Goal: Task Accomplishment & Management: Understand process/instructions

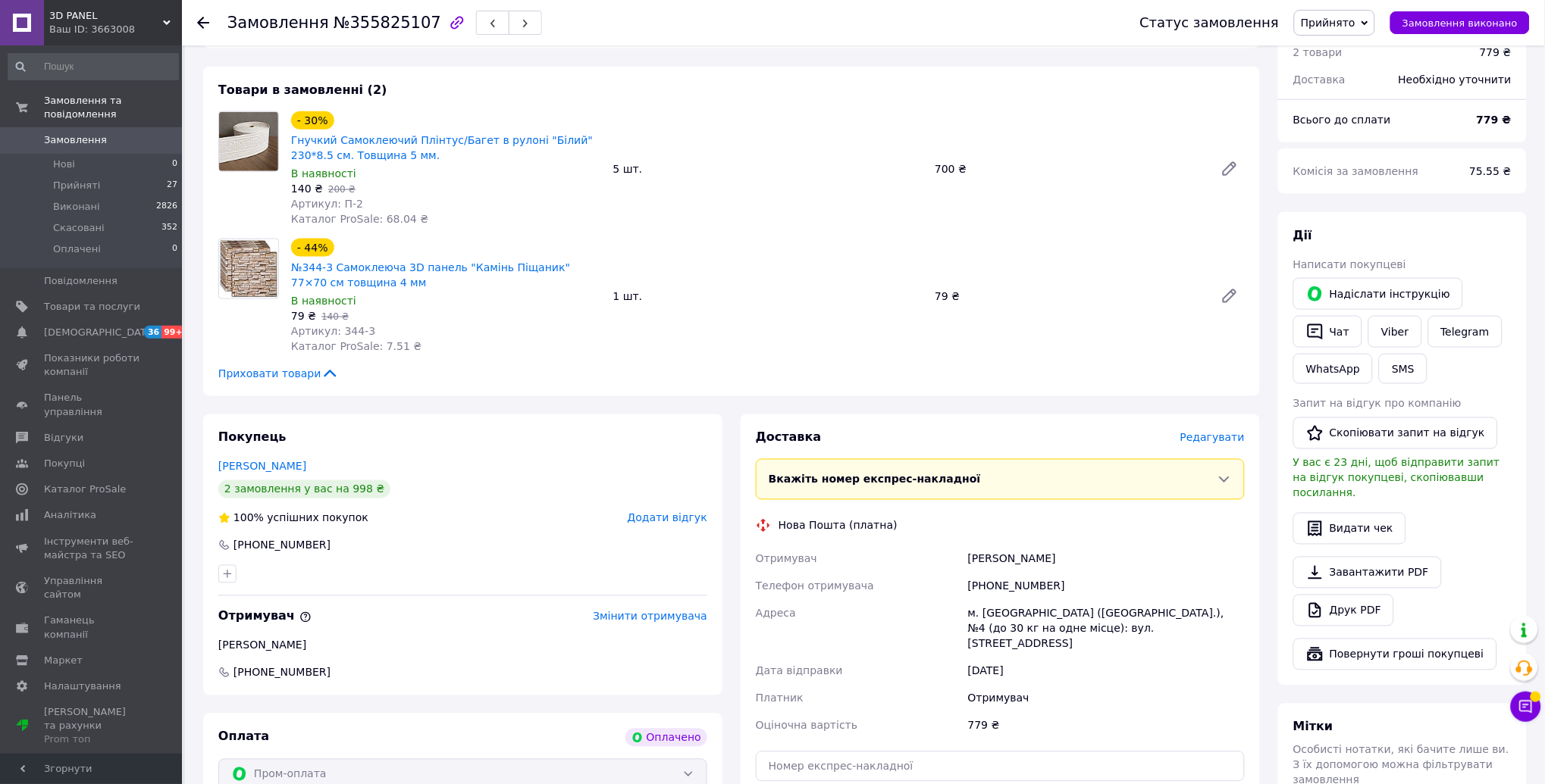
scroll to position [607, 0]
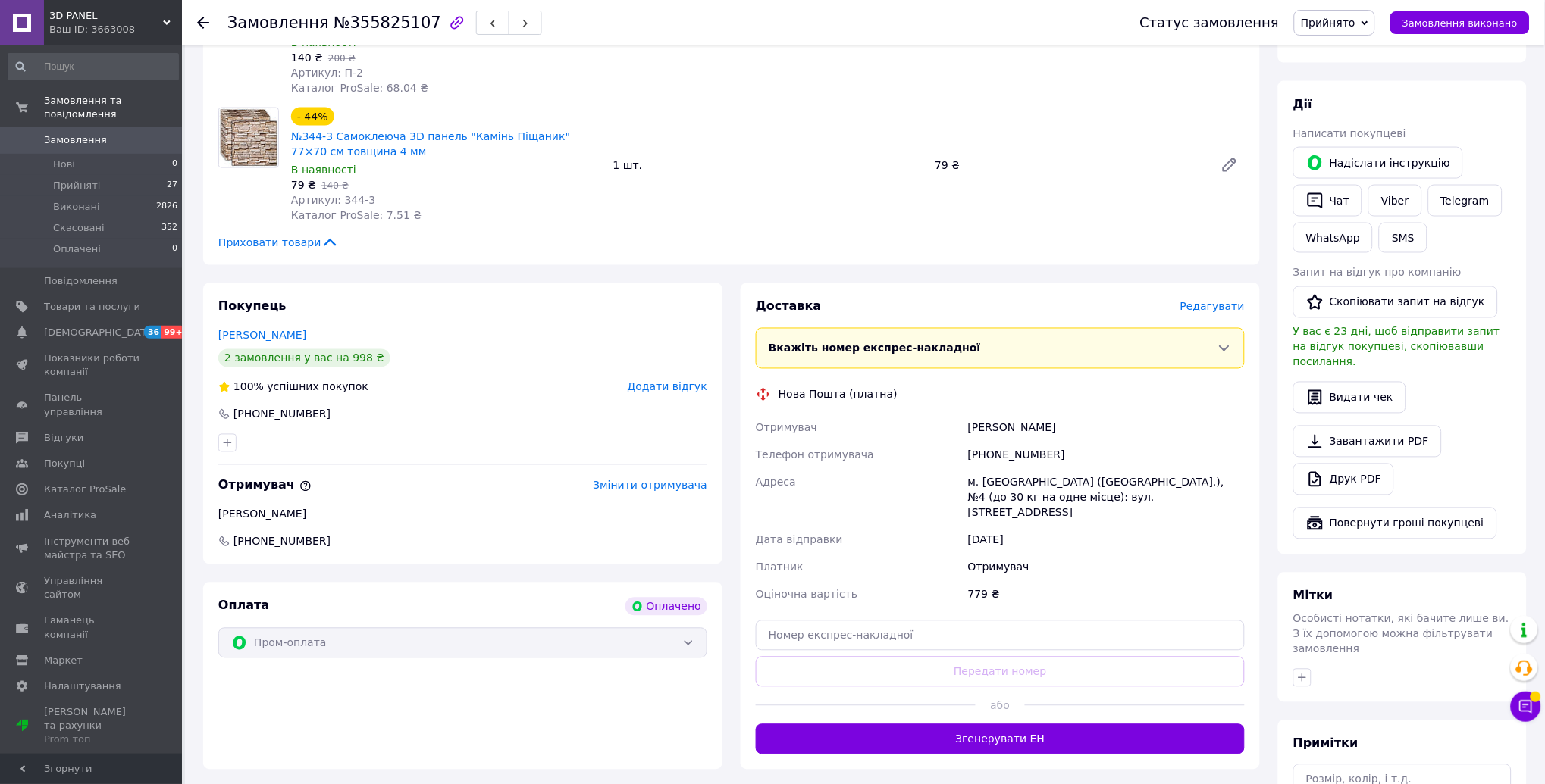
click at [334, 391] on div "Покупець [PERSON_NAME] 2 замовлення у вас на 998 ₴ 100% успішних покупок Додати…" at bounding box center [463, 424] width 520 height 281
click at [328, 407] on div "[PHONE_NUMBER]" at bounding box center [463, 415] width 489 height 15
copy div "[PHONE_NUMBER]"
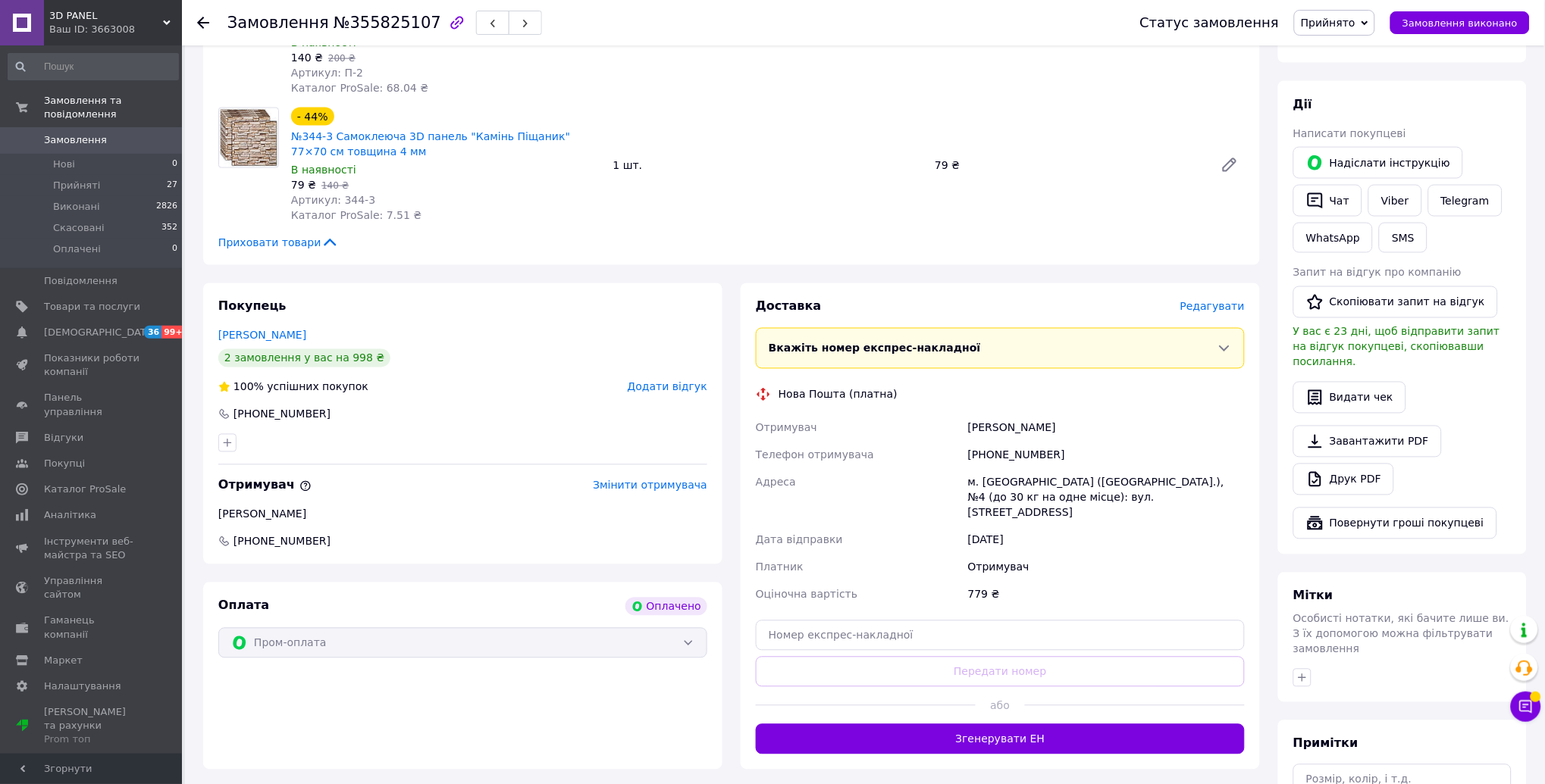
click at [41, 20] on link at bounding box center [22, 22] width 44 height 45
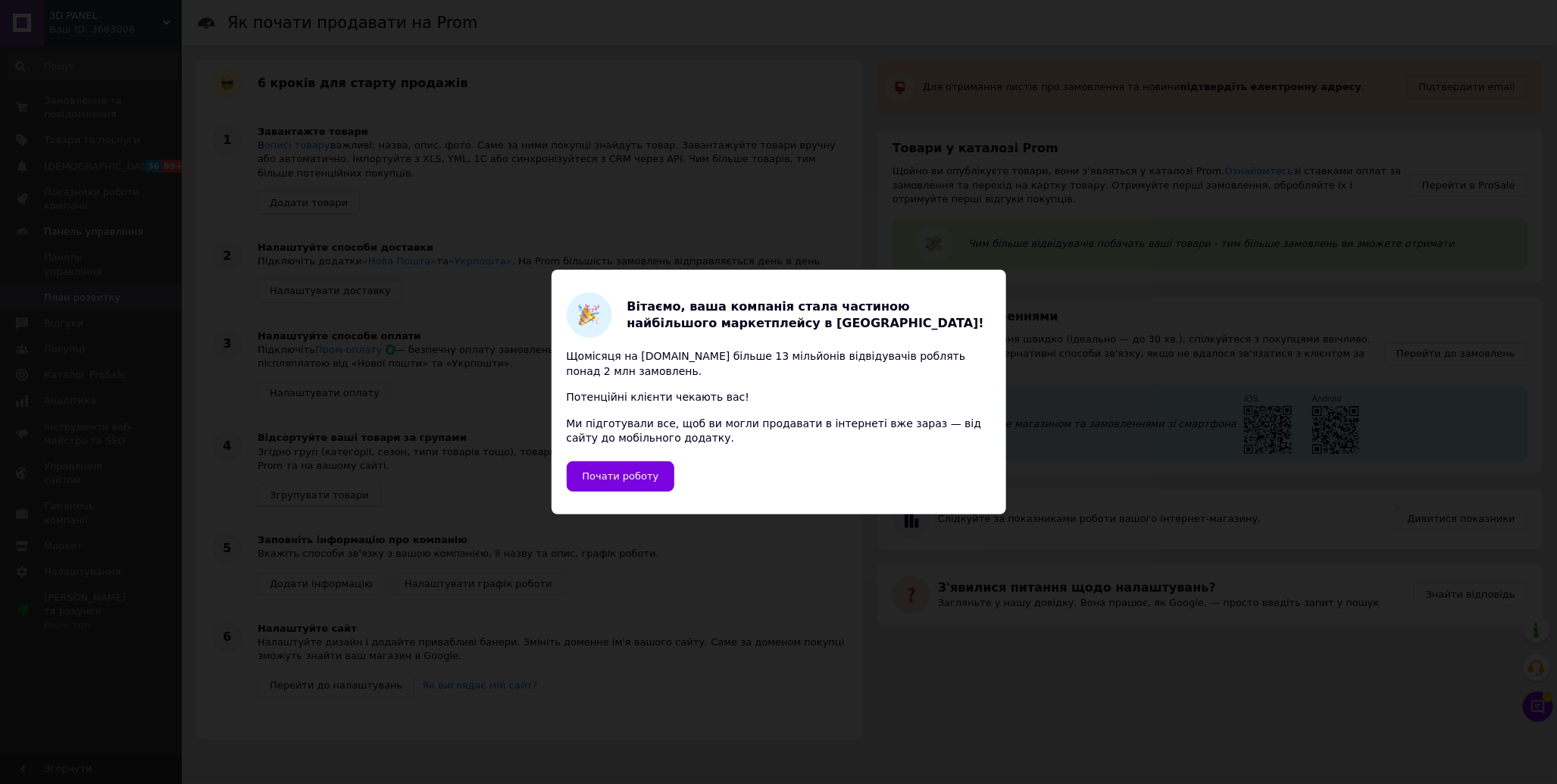
click at [104, 23] on div "3D PANEL Ваш ID: 3663008 Сайт 3D PANEL Кабінет покупця Перевірити стан системи …" at bounding box center [778, 377] width 1558 height 755
click at [701, 144] on div "Вітаємо, ваша компанія стала частиною найбільшого маркетплейсу в [GEOGRAPHIC_DA…" at bounding box center [778, 392] width 1557 height 784
click at [1054, 193] on div "Вітаємо, ваша компанія стала частиною найбільшого маркетплейсу в [GEOGRAPHIC_DA…" at bounding box center [778, 392] width 1557 height 784
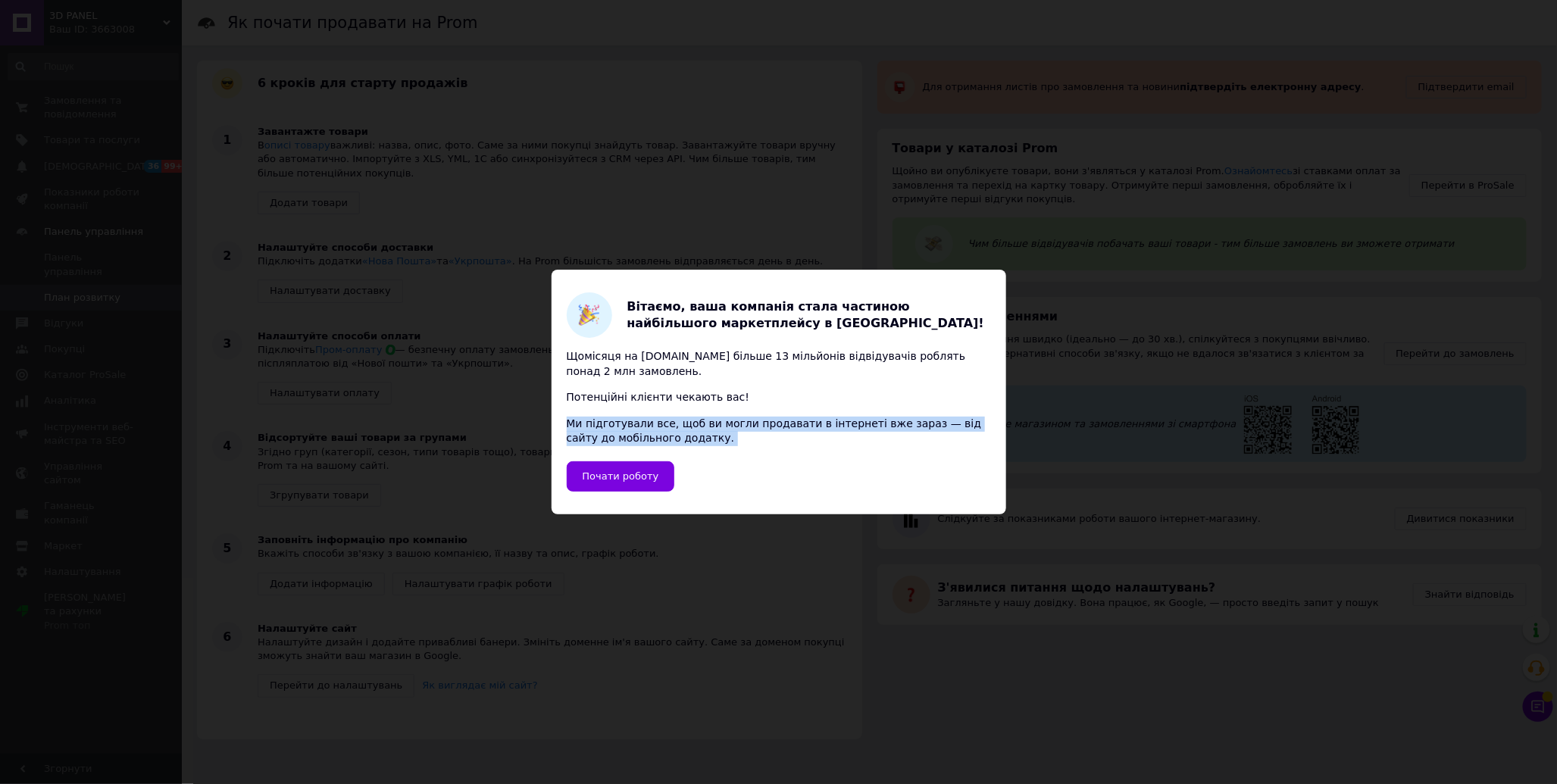
click at [1089, 189] on div "Вітаємо, ваша компанія стала частиною найбільшого маркетплейсу в [GEOGRAPHIC_DA…" at bounding box center [778, 392] width 1557 height 784
click at [1184, 222] on div "Вітаємо, ваша компанія стала частиною найбільшого маркетплейсу в [GEOGRAPHIC_DA…" at bounding box center [778, 392] width 1557 height 784
click at [1142, 214] on div "Вітаємо, ваша компанія стала частиною найбільшого маркетплейсу в [GEOGRAPHIC_DA…" at bounding box center [778, 392] width 1557 height 784
drag, startPoint x: 425, startPoint y: 182, endPoint x: 483, endPoint y: 194, distance: 59.2
click at [426, 184] on div "Вітаємо, ваша компанія стала частиною найбільшого маркетплейсу в [GEOGRAPHIC_DA…" at bounding box center [778, 392] width 1557 height 784
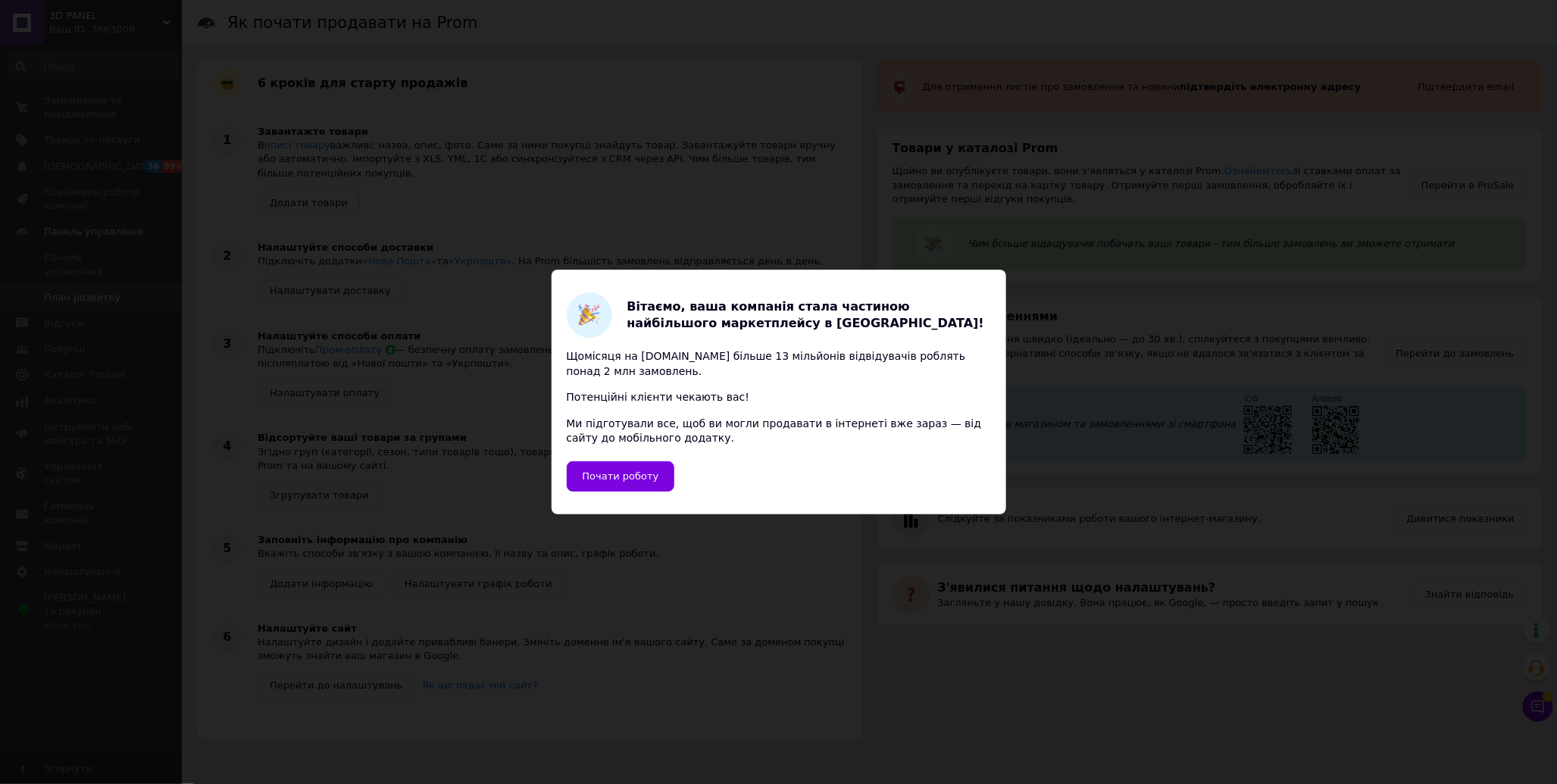
drag, startPoint x: 1297, startPoint y: 132, endPoint x: 1165, endPoint y: 78, distance: 142.6
click at [1294, 132] on div "Вітаємо, ваша компанія стала частиною найбільшого маркетплейсу в [GEOGRAPHIC_DA…" at bounding box center [778, 392] width 1557 height 784
click at [637, 477] on span "Почати роботу" at bounding box center [620, 476] width 76 height 11
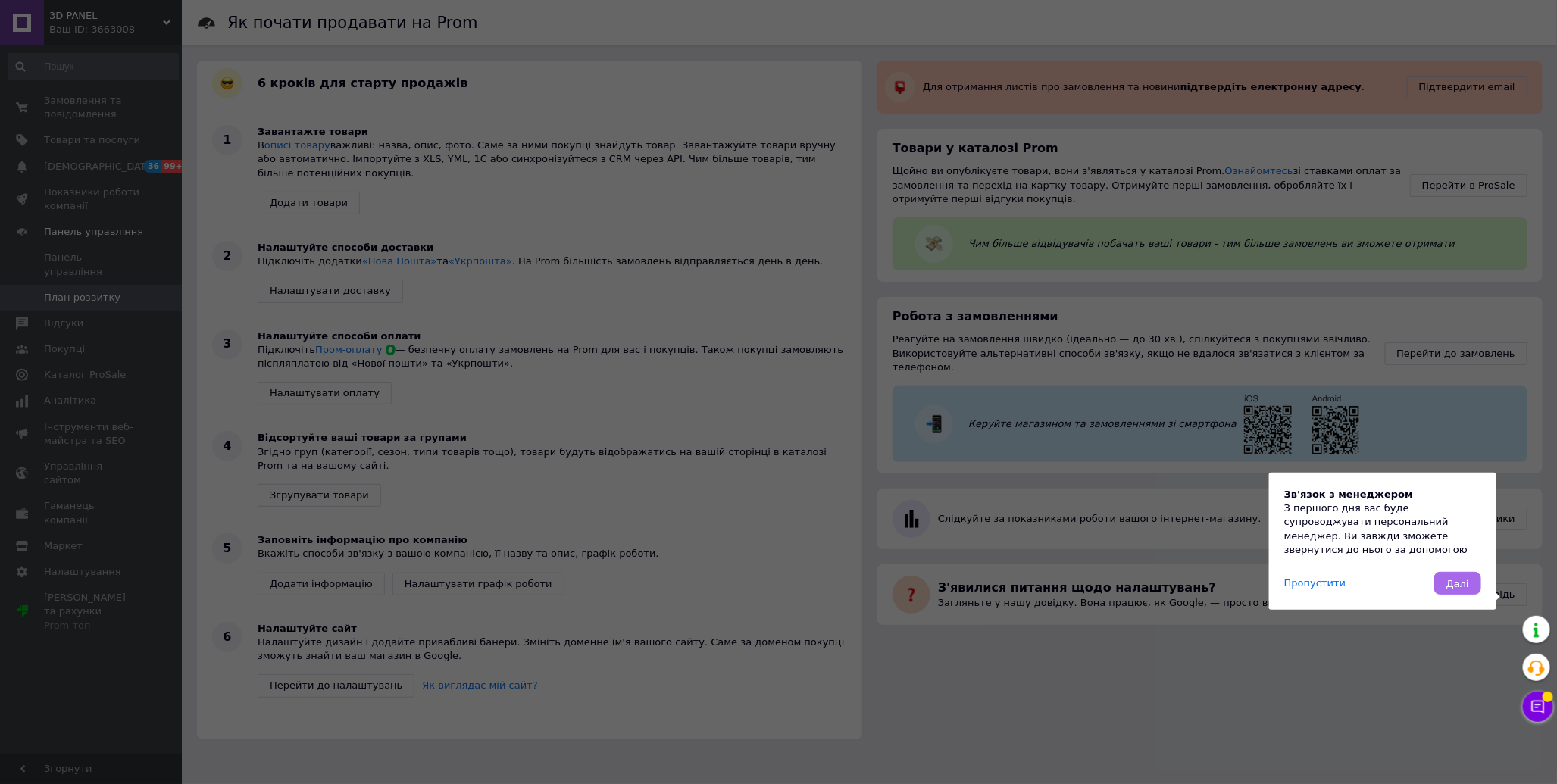
click at [1458, 587] on span "Далі" at bounding box center [1458, 584] width 23 height 11
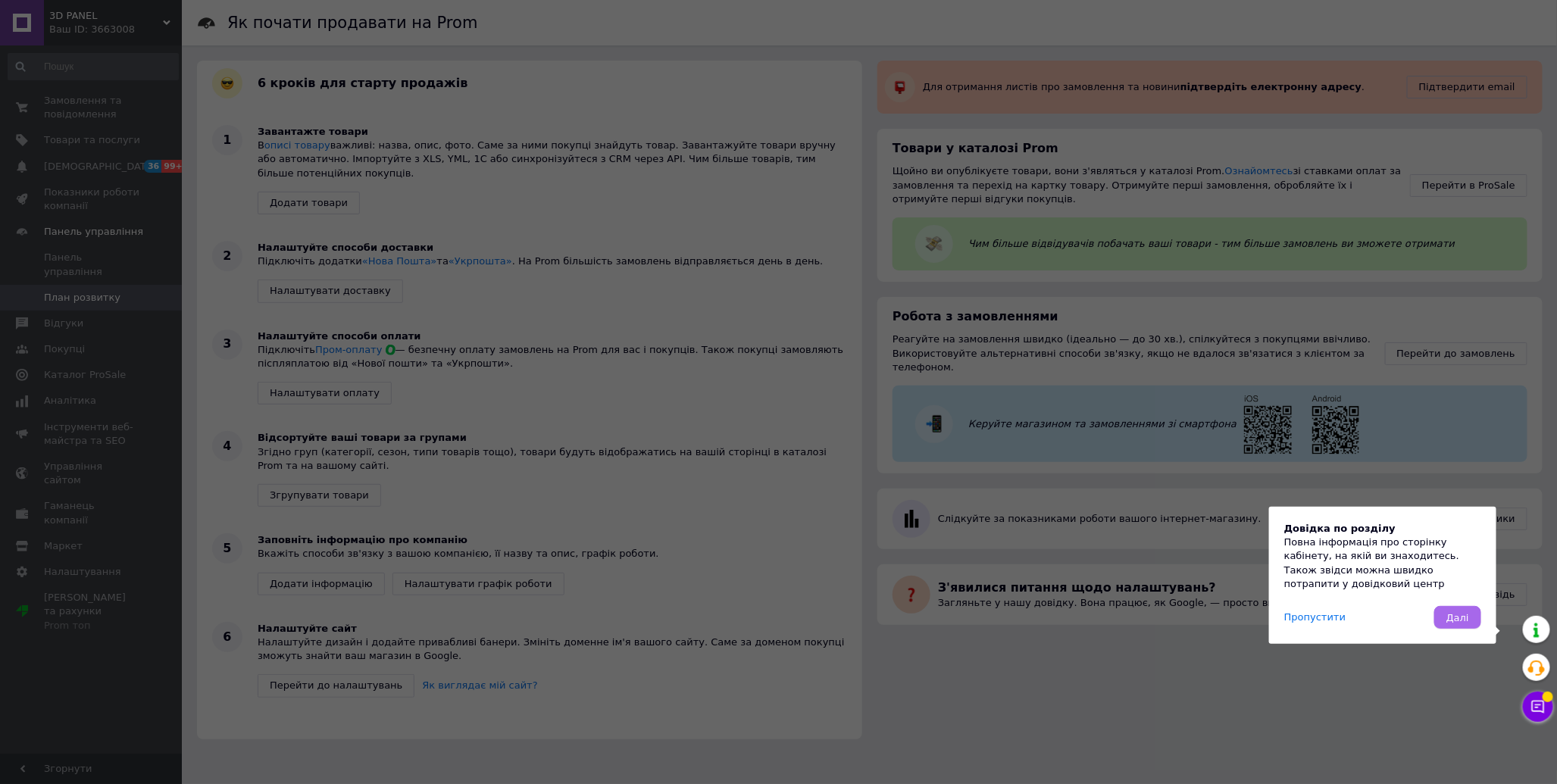
click at [1458, 619] on span "Далі" at bounding box center [1458, 618] width 23 height 11
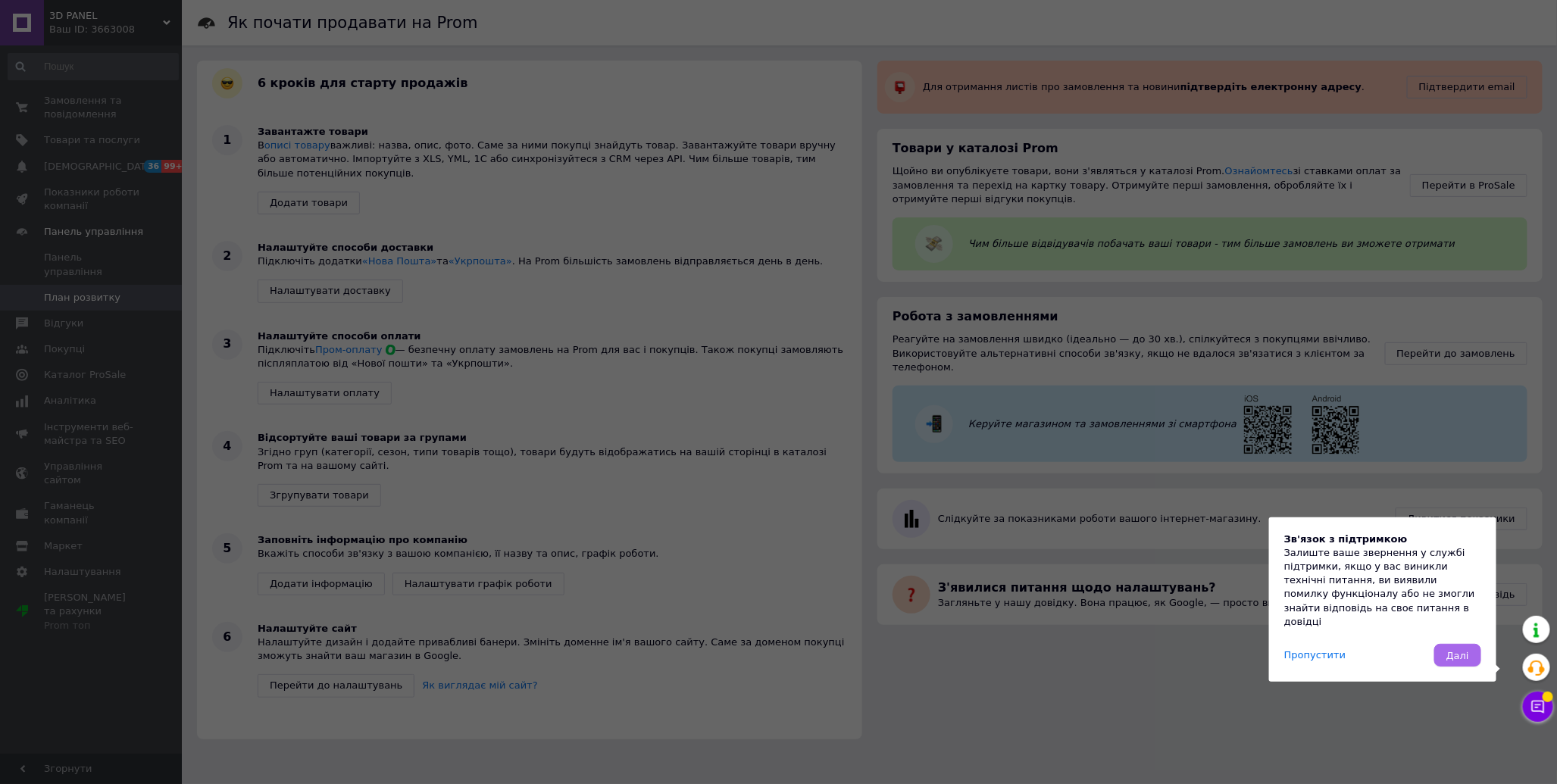
click at [1463, 659] on span "Далі" at bounding box center [1458, 655] width 23 height 11
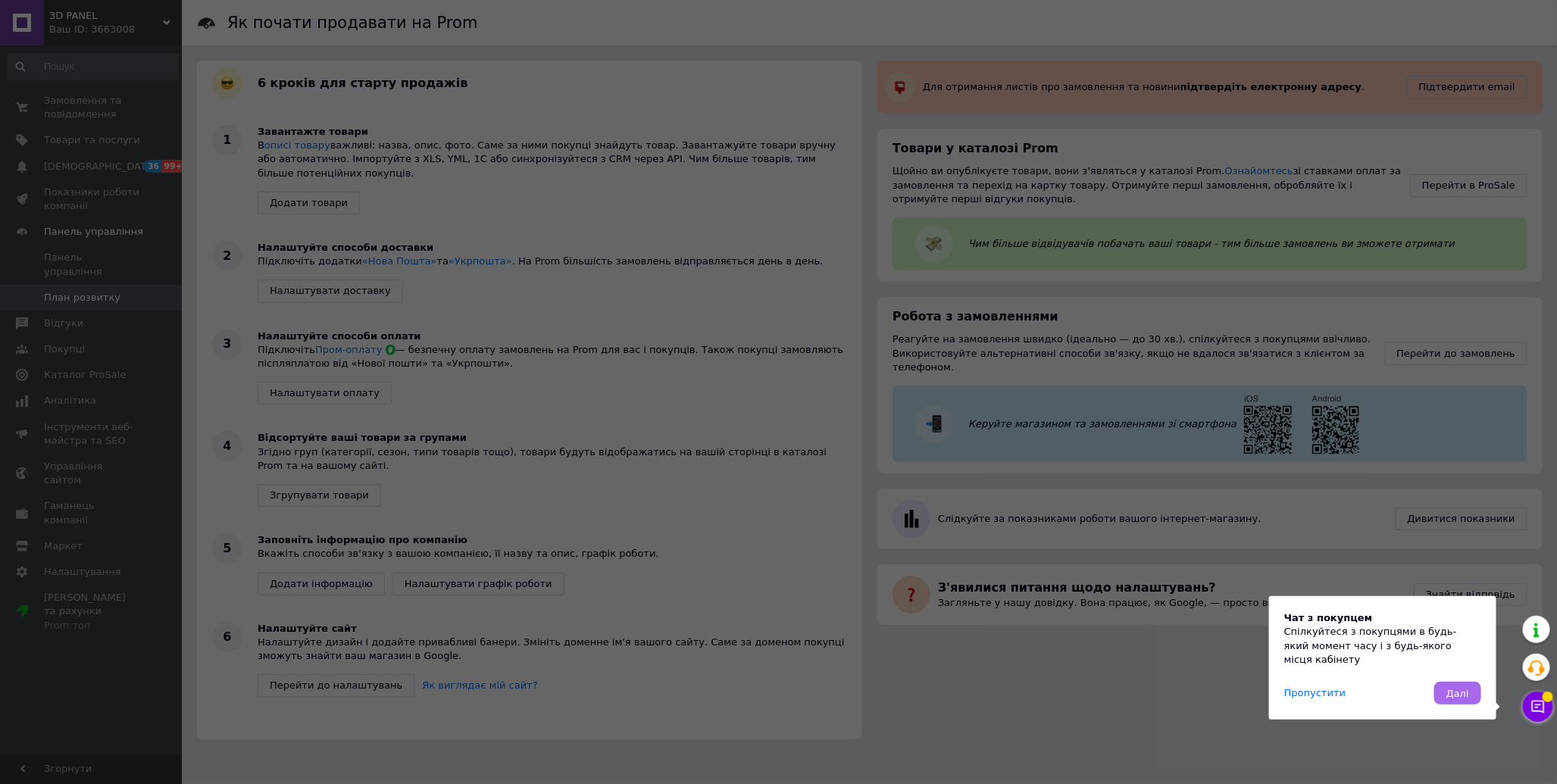
click at [1466, 685] on button "Далі" at bounding box center [1458, 693] width 47 height 23
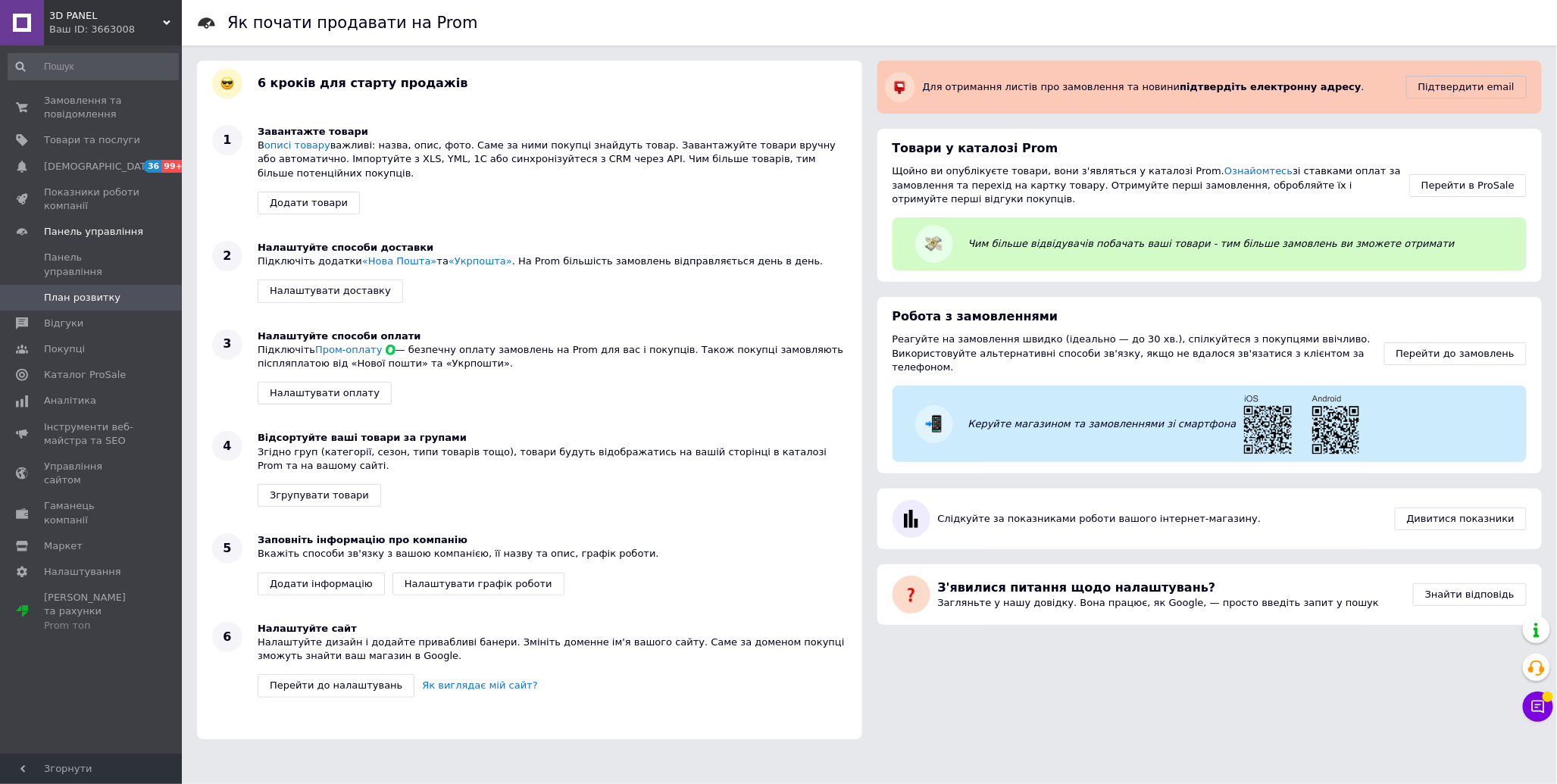
click at [109, 33] on div "Ваш ID: 3663008" at bounding box center [116, 29] width 132 height 14
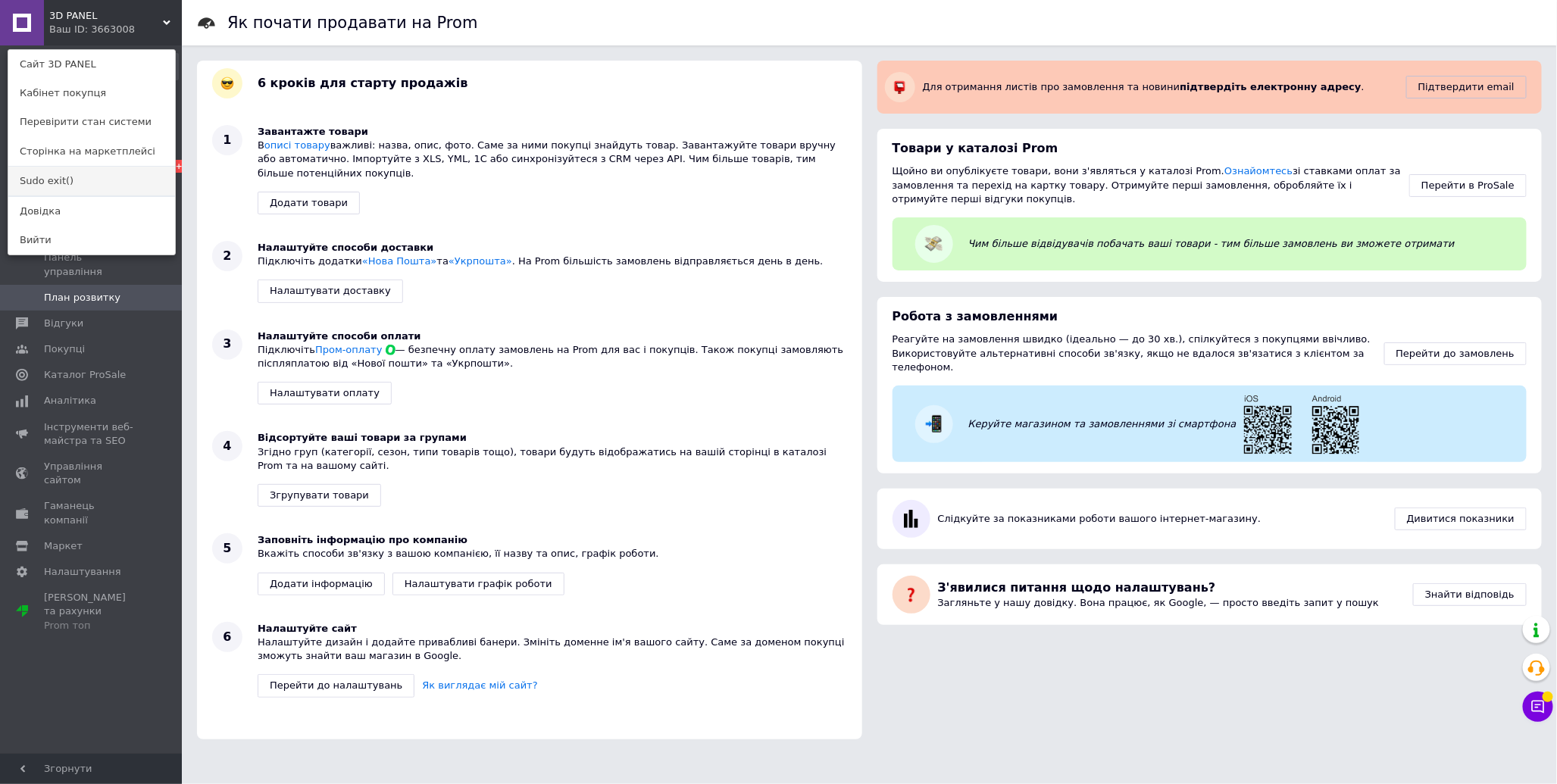
click at [97, 182] on link "Sudo exit()" at bounding box center [91, 180] width 166 height 28
